Goal: Information Seeking & Learning: Learn about a topic

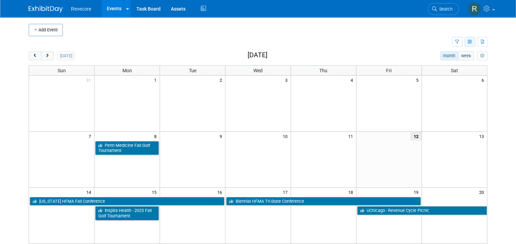
click at [473, 43] on icon "button" at bounding box center [470, 42] width 5 height 4
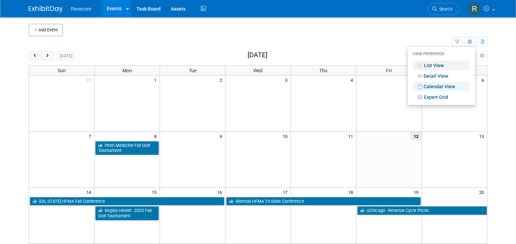
click at [444, 67] on link "List View" at bounding box center [441, 66] width 57 height 10
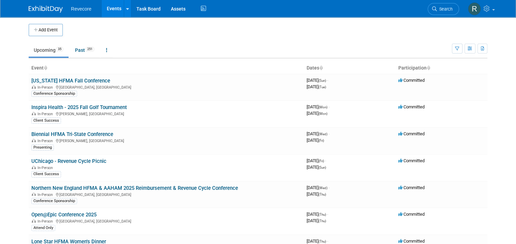
click at [12, 87] on body "Revecore Events Add Event Bulk Upload Events Shareable Event Boards Recently Vi…" at bounding box center [258, 122] width 516 height 244
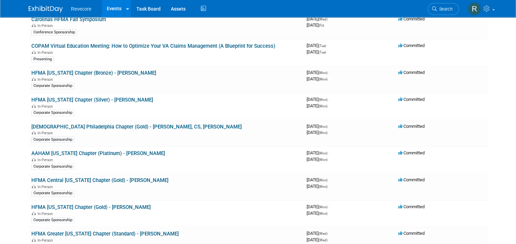
scroll to position [65, 0]
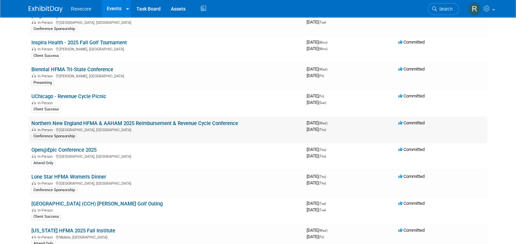
click at [176, 122] on link "Northern New England HFMA & AAHAM 2025 Reimbursement & Revenue Cycle Conference" at bounding box center [134, 123] width 207 height 6
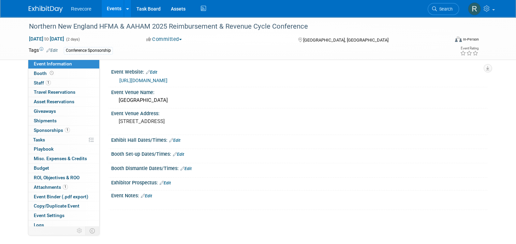
click at [168, 80] on link "https://aahamts.org/events/2025-aaham-twin-states-hfma-northern-new-england-rev…" at bounding box center [143, 80] width 48 height 5
click at [111, 8] on link "Events" at bounding box center [114, 8] width 25 height 17
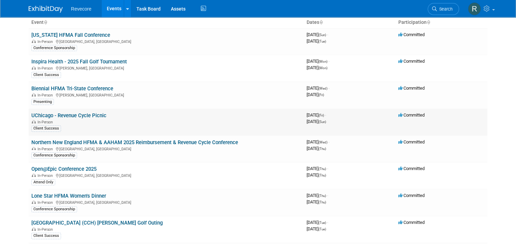
scroll to position [102, 0]
